Goal: Information Seeking & Learning: Learn about a topic

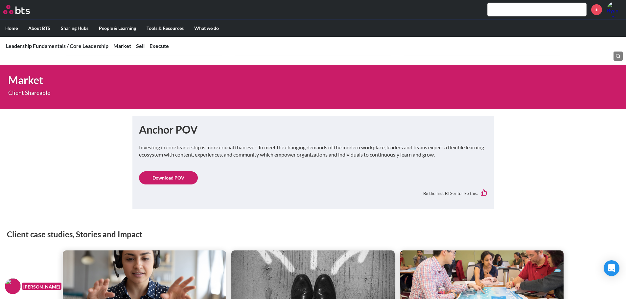
scroll to position [263, 0]
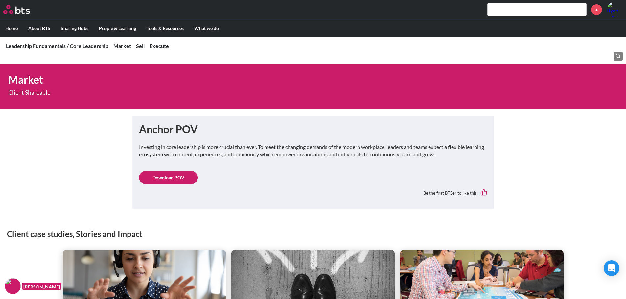
click at [172, 180] on link "Download POV" at bounding box center [168, 177] width 59 height 13
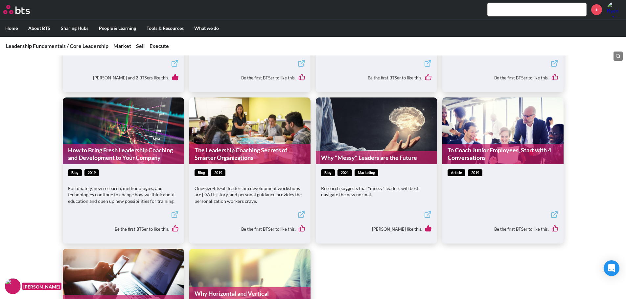
scroll to position [1249, 0]
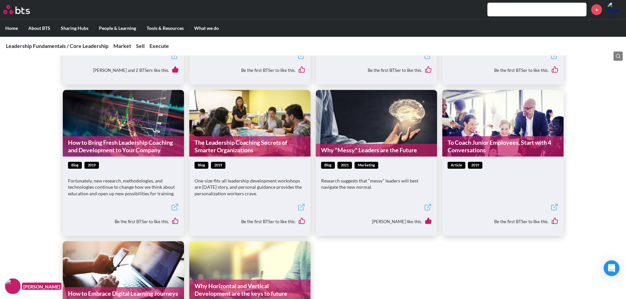
click at [350, 188] on p "Research suggests that "messy" leaders will best navigate the new normal." at bounding box center [376, 184] width 111 height 13
click at [352, 153] on link "Why "Messy" Leaders are the Future" at bounding box center [376, 150] width 121 height 13
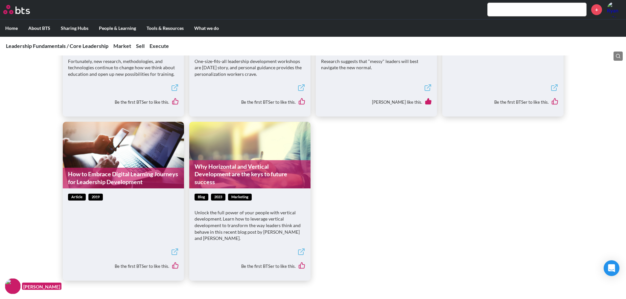
scroll to position [1380, 0]
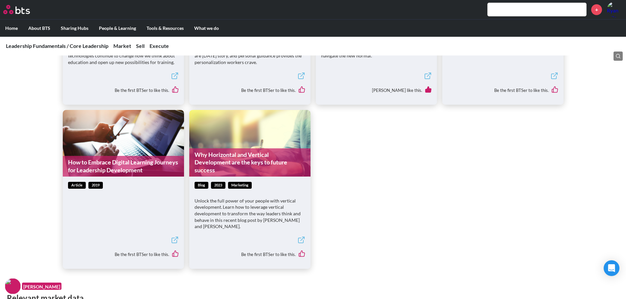
click at [220, 160] on link "Why Horizontal and Vertical Development are the keys to future success" at bounding box center [249, 163] width 121 height 28
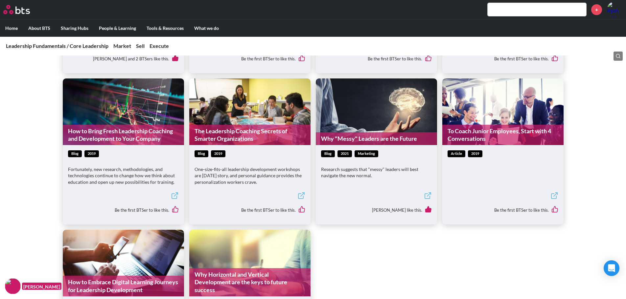
scroll to position [1249, 0]
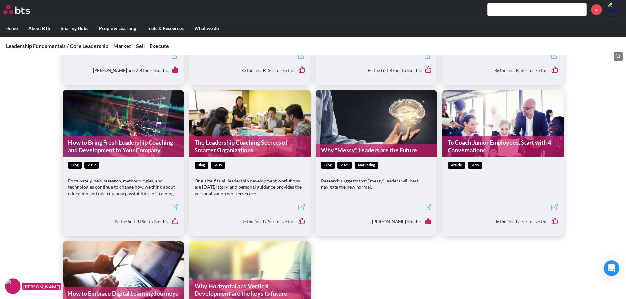
click at [480, 148] on link "To Coach Junior Employees, Start with 4 Conversations" at bounding box center [502, 146] width 121 height 21
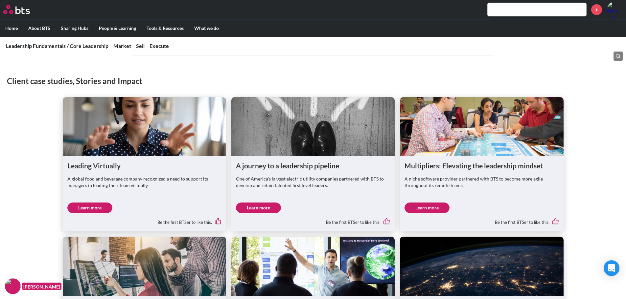
scroll to position [427, 0]
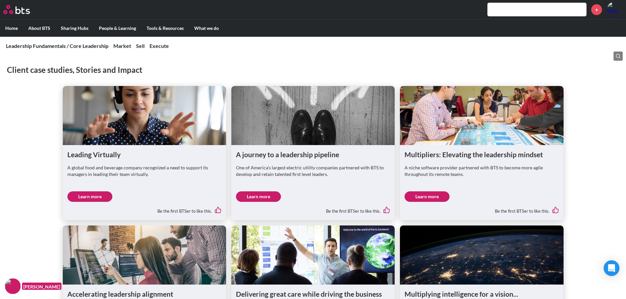
click at [261, 198] on link "Learn more" at bounding box center [258, 197] width 45 height 11
click at [90, 195] on link "Learn more" at bounding box center [89, 197] width 45 height 11
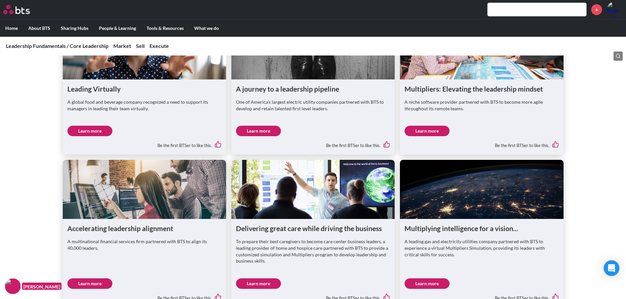
scroll to position [526, 0]
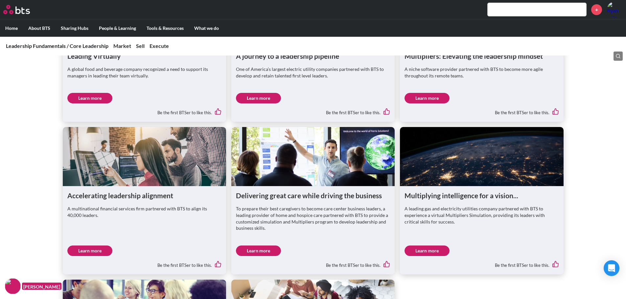
click at [88, 249] on link "Learn more" at bounding box center [89, 251] width 45 height 11
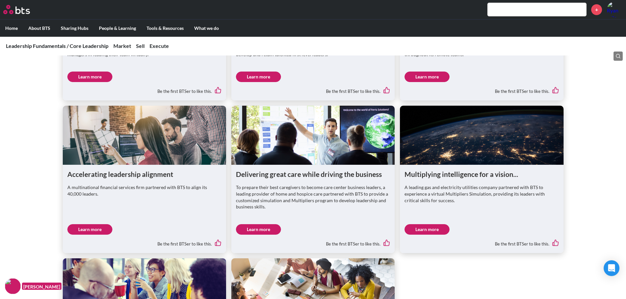
scroll to position [559, 0]
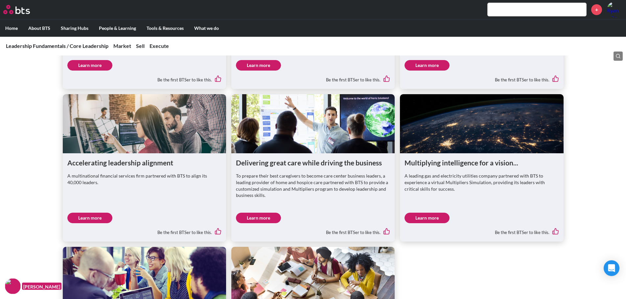
click at [261, 218] on link "Learn more" at bounding box center [258, 218] width 45 height 11
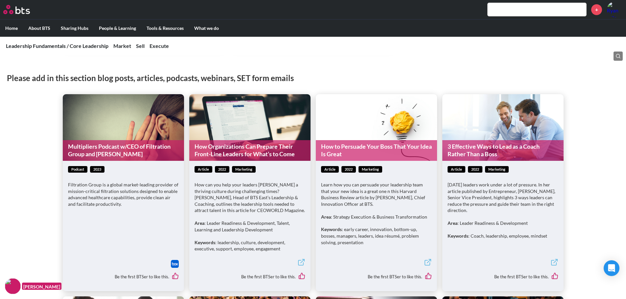
scroll to position [887, 0]
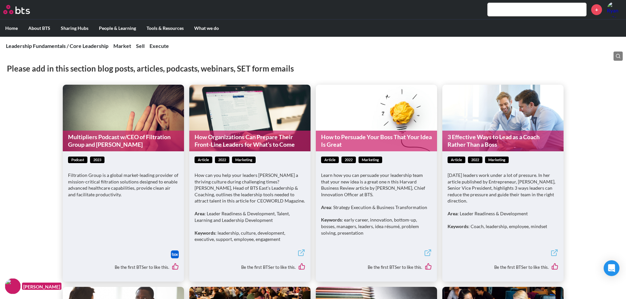
click at [235, 137] on link "How Organizations Can Prepare Their Front-Line Leaders for What’s to Come" at bounding box center [249, 141] width 121 height 21
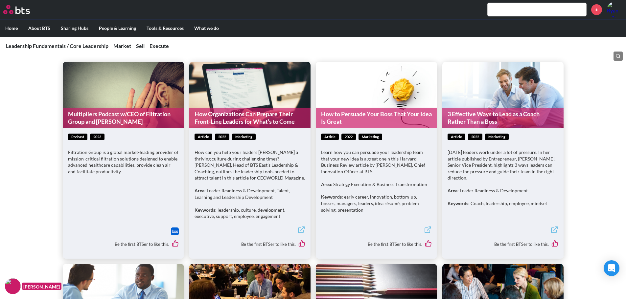
scroll to position [920, 0]
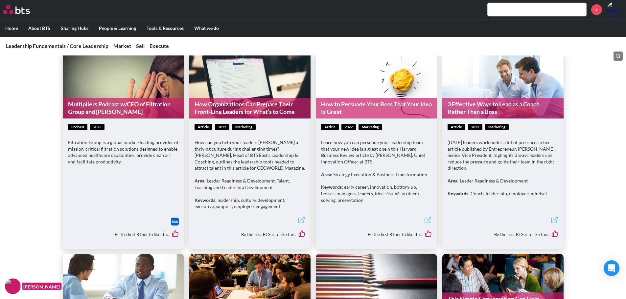
click at [477, 112] on link "3 Effective Ways to Lead as a Coach Rather Than a Boss" at bounding box center [502, 108] width 121 height 21
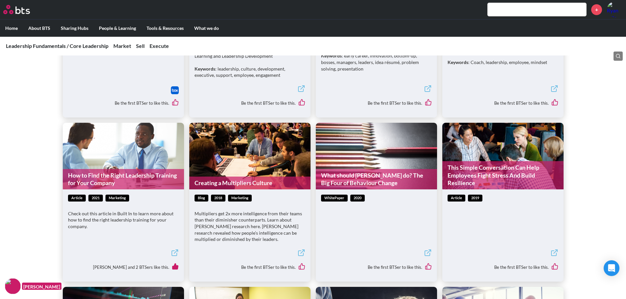
scroll to position [1084, 0]
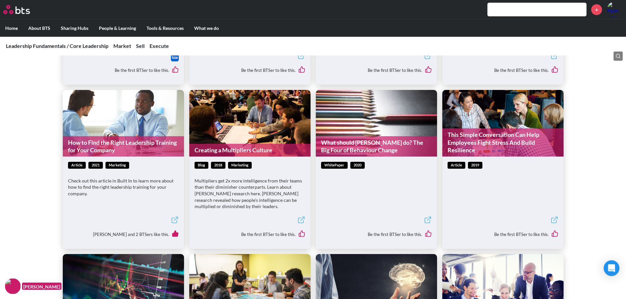
click at [129, 145] on link "How to Find the Right Leadership Training for Your Company" at bounding box center [123, 146] width 121 height 21
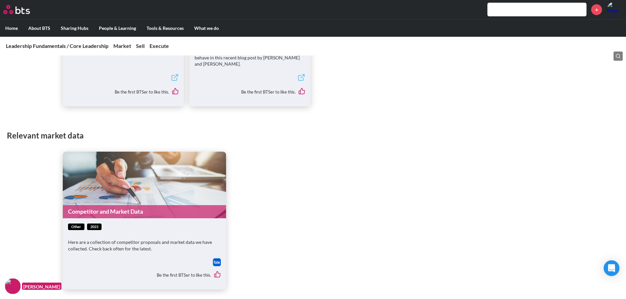
scroll to position [1544, 0]
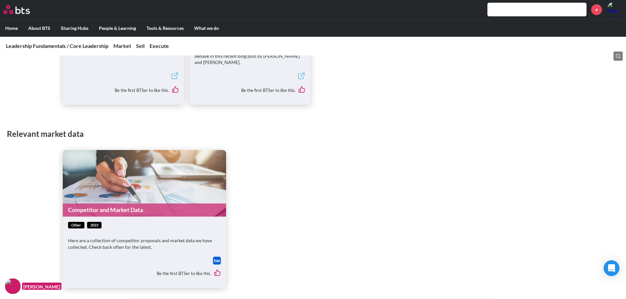
click at [323, 170] on ul "Competitor and Market Data other 2023 Here are a collection of competitor propo…" at bounding box center [313, 219] width 501 height 138
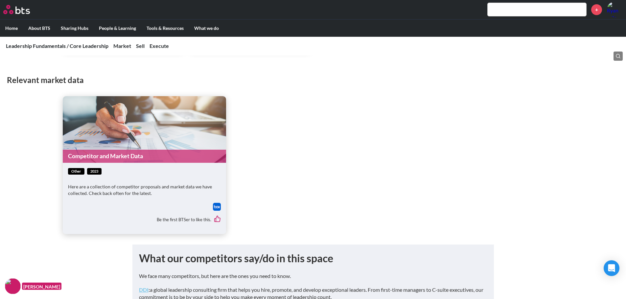
scroll to position [1610, 0]
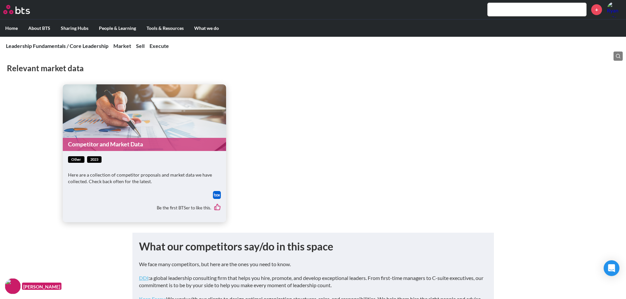
click at [125, 146] on link "Competitor and Market Data" at bounding box center [144, 144] width 163 height 13
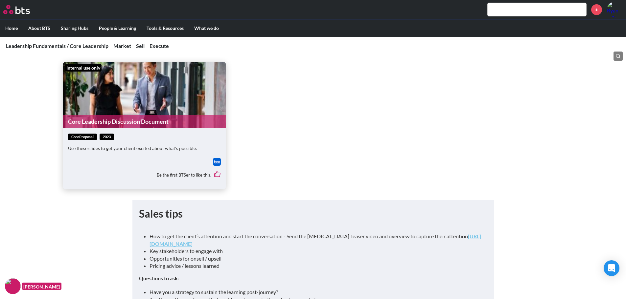
scroll to position [2202, 0]
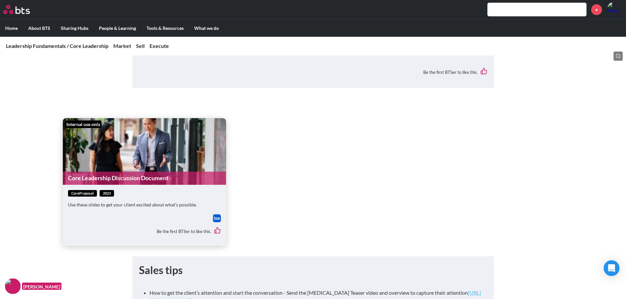
click at [131, 182] on link "Core Leadership Discussion Document" at bounding box center [144, 178] width 163 height 13
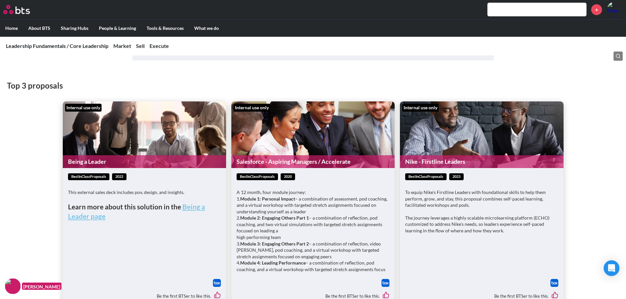
scroll to position [2662, 0]
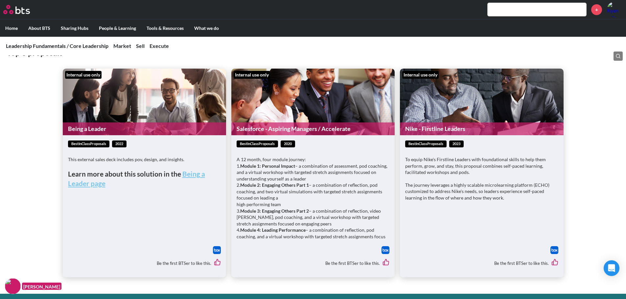
click at [43, 179] on div "Top 3 proposals Internal use only Being a Leader bestInClassProposals 2022 This…" at bounding box center [313, 156] width 626 height 244
click at [101, 130] on link "Being a Leader" at bounding box center [144, 129] width 163 height 13
click at [188, 177] on strong "Being a Leader page" at bounding box center [136, 179] width 137 height 18
click at [441, 129] on link "Nike - Firstline Leaders" at bounding box center [481, 129] width 163 height 13
click at [316, 131] on link "Salesforce - Aspiring Managers / Accelerate" at bounding box center [312, 129] width 163 height 13
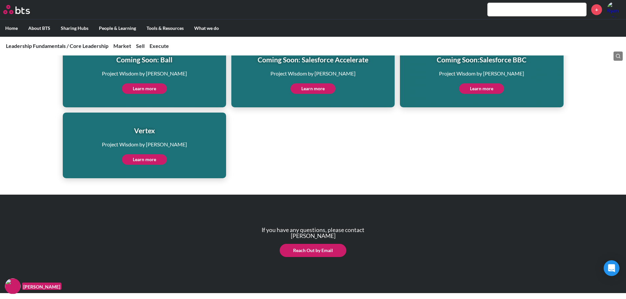
scroll to position [2791, 0]
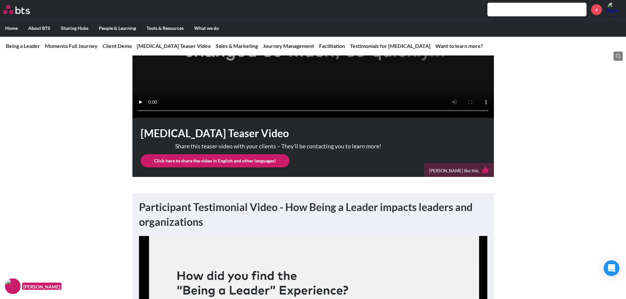
scroll to position [427, 0]
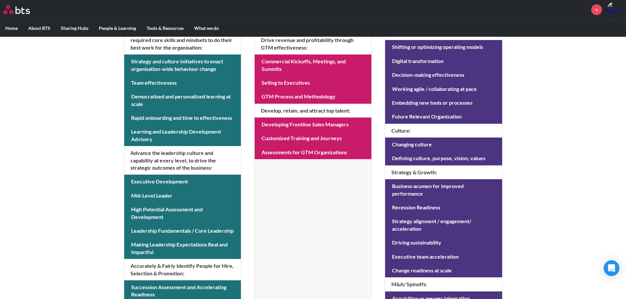
scroll to position [230, 0]
